Goal: Navigation & Orientation: Find specific page/section

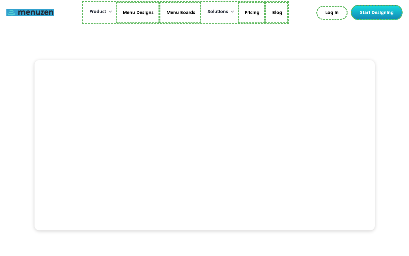
click at [30, 12] on link at bounding box center [30, 12] width 48 height 7
click at [138, 12] on link "Menu Designs" at bounding box center [139, 13] width 44 height 22
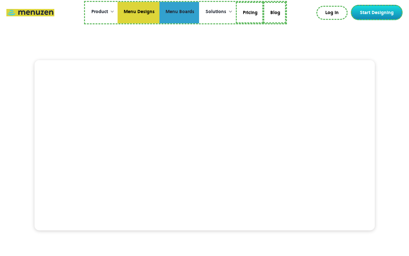
click at [179, 12] on link "Menu Boards" at bounding box center [180, 13] width 40 height 22
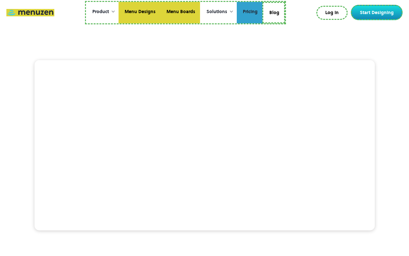
click at [249, 12] on link "Pricing" at bounding box center [250, 13] width 26 height 22
click at [274, 12] on link "Blog" at bounding box center [274, 13] width 23 height 22
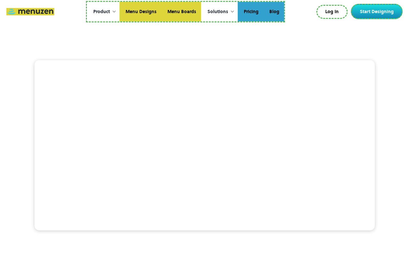
click at [334, 12] on link "Log In" at bounding box center [332, 12] width 31 height 14
